Goal: Transaction & Acquisition: Purchase product/service

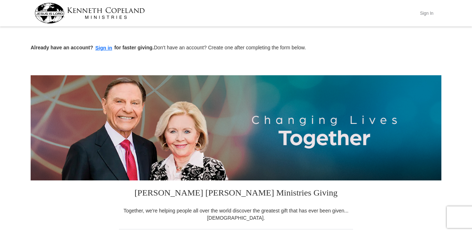
click at [430, 14] on button "Sign In" at bounding box center [427, 13] width 22 height 11
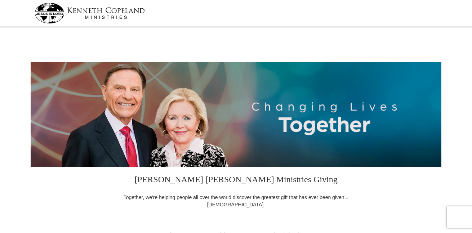
scroll to position [31, 0]
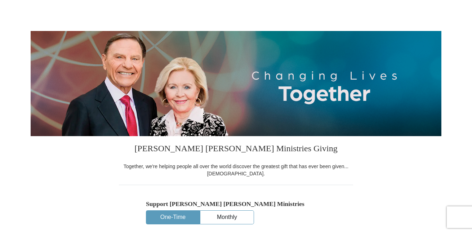
select select "TX"
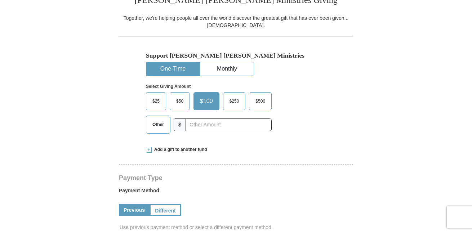
scroll to position [180, 0]
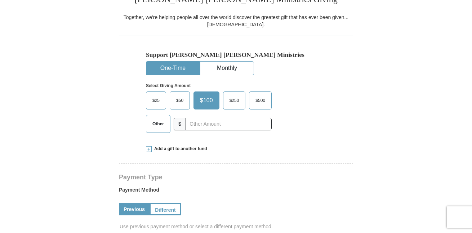
click at [157, 102] on span "$25" at bounding box center [156, 100] width 14 height 11
click at [0, 0] on input "$25" at bounding box center [0, 0] width 0 height 0
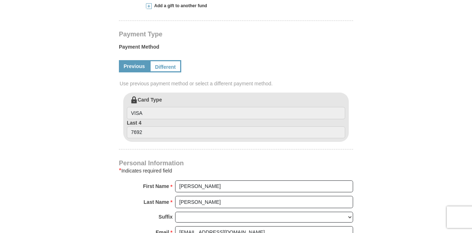
scroll to position [324, 0]
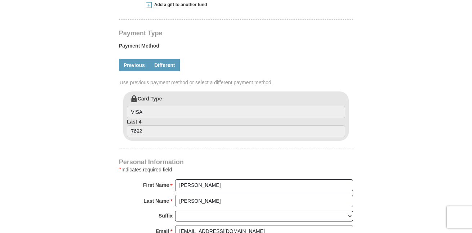
click at [168, 63] on link "Different" at bounding box center [165, 65] width 30 height 12
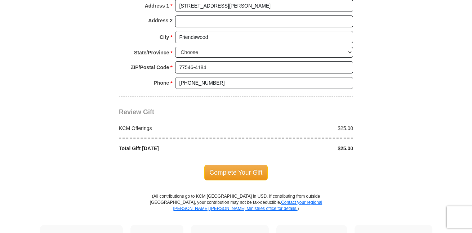
scroll to position [721, 0]
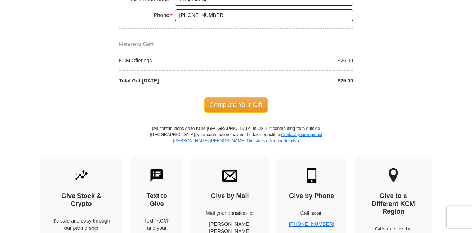
drag, startPoint x: 237, startPoint y: 110, endPoint x: 343, endPoint y: 119, distance: 106.7
click at [343, 119] on div "Complete Your Gift" at bounding box center [236, 104] width 234 height 41
click at [228, 107] on span "Complete Your Gift" at bounding box center [236, 104] width 64 height 15
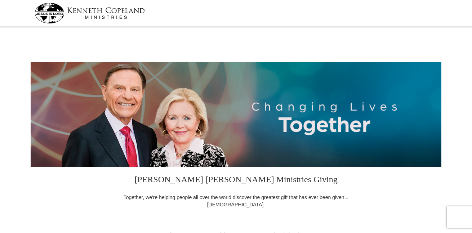
select select "[GEOGRAPHIC_DATA]"
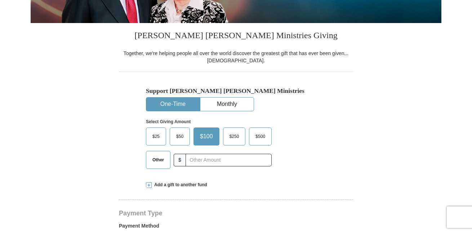
click at [154, 140] on span "$25" at bounding box center [156, 136] width 14 height 11
click at [0, 0] on input "$25" at bounding box center [0, 0] width 0 height 0
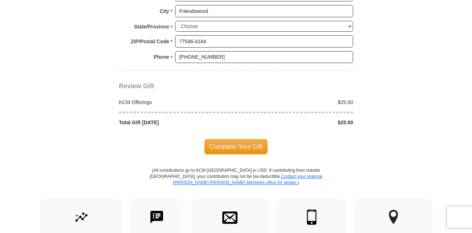
scroll to position [613, 0]
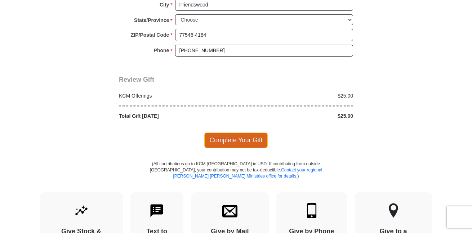
click at [228, 142] on span "Complete Your Gift" at bounding box center [236, 140] width 64 height 15
